Goal: Information Seeking & Learning: Learn about a topic

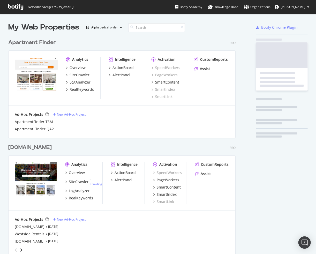
scroll to position [1303, 228]
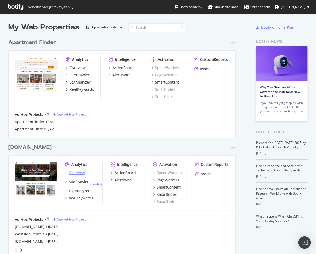
click at [79, 172] on div "Overview" at bounding box center [77, 172] width 16 height 5
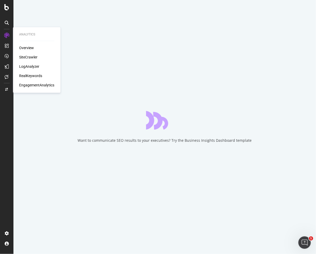
click at [29, 58] on div "SiteCrawler" at bounding box center [28, 57] width 18 height 5
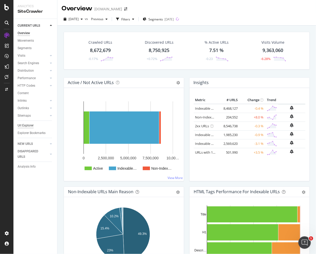
click at [25, 125] on div "Url Explorer" at bounding box center [26, 125] width 16 height 5
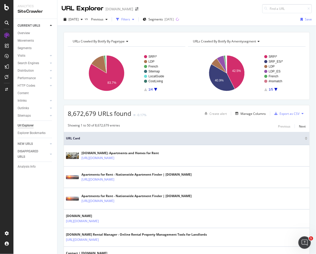
click at [130, 18] on div "Filters" at bounding box center [125, 19] width 9 height 4
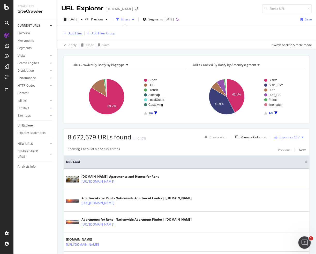
click at [72, 33] on div "Add Filter" at bounding box center [76, 33] width 14 height 4
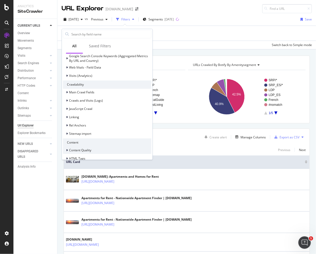
scroll to position [160, 0]
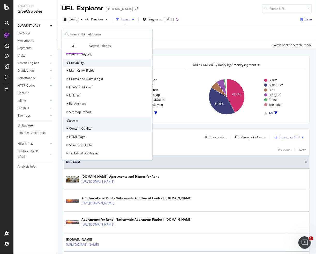
click at [68, 128] on icon at bounding box center [67, 128] width 2 height 3
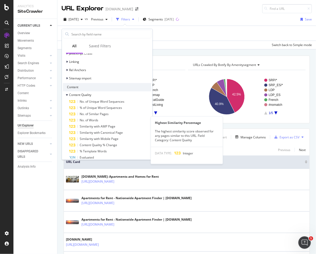
scroll to position [238, 0]
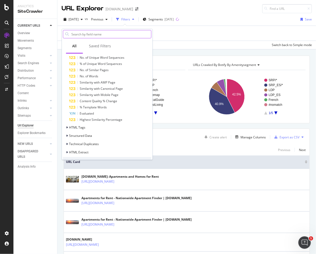
click at [84, 33] on input "text" at bounding box center [111, 34] width 80 height 8
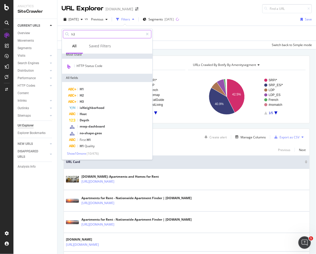
scroll to position [0, 0]
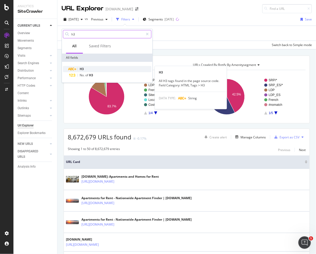
type input "h3"
click at [83, 69] on span "H3" at bounding box center [82, 69] width 4 height 4
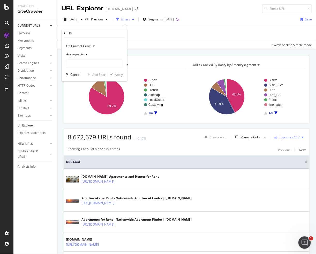
click at [89, 54] on div "Any equal to" at bounding box center [94, 54] width 57 height 8
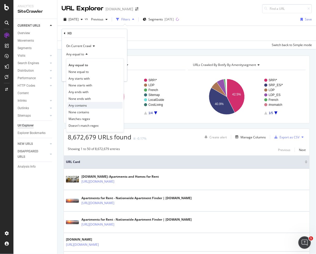
click at [79, 105] on span "Any contains" at bounding box center [78, 105] width 18 height 4
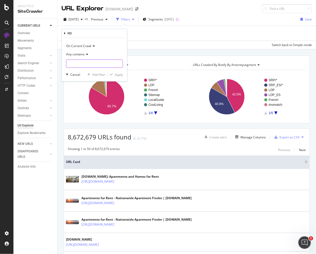
click at [78, 62] on input "text" at bounding box center [94, 64] width 56 height 8
paste input "Apartments Near"
type input "Apartments Near"
click at [119, 74] on div "Apply" at bounding box center [119, 74] width 8 height 4
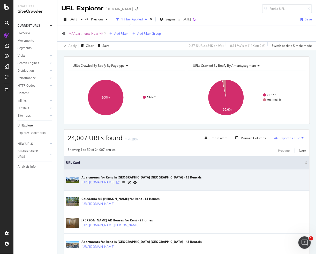
click at [120, 182] on icon at bounding box center [117, 182] width 3 height 3
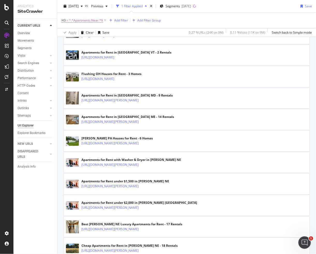
scroll to position [906, 0]
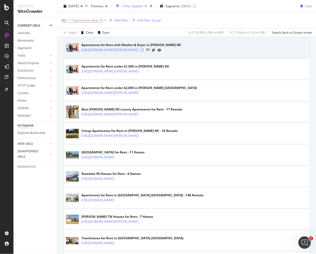
click at [144, 48] on icon at bounding box center [142, 49] width 3 height 3
